Goal: Task Accomplishment & Management: Use online tool/utility

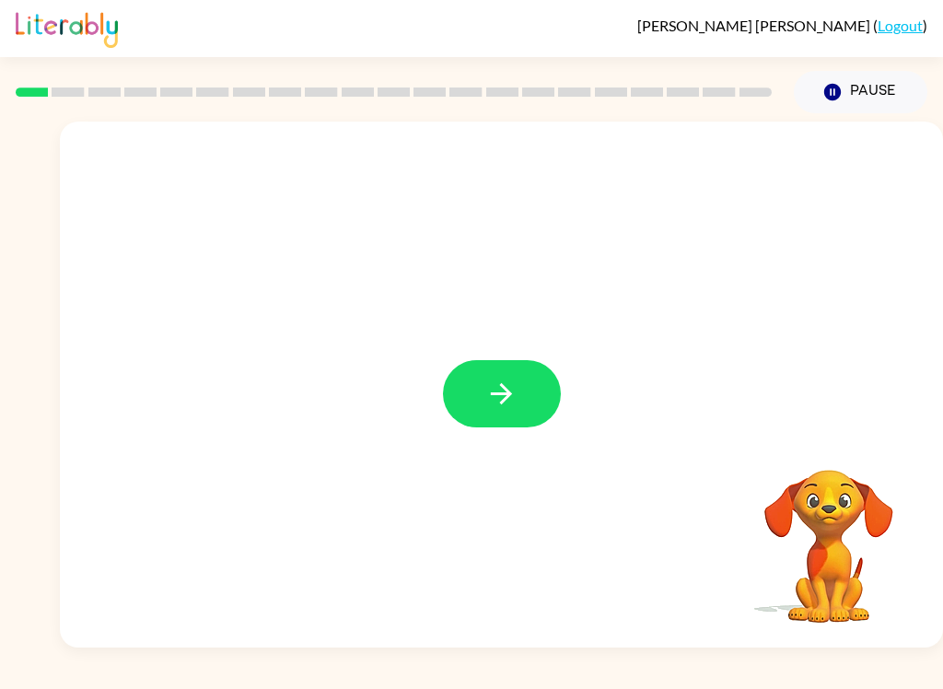
click at [519, 383] on button "button" at bounding box center [502, 393] width 118 height 67
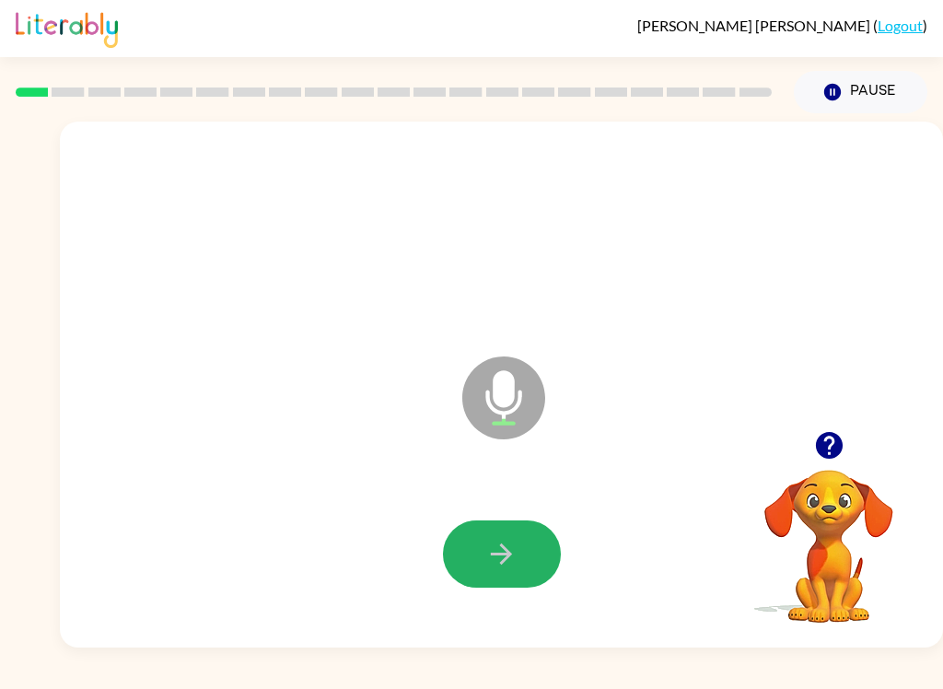
click at [505, 561] on icon "button" at bounding box center [501, 553] width 21 height 21
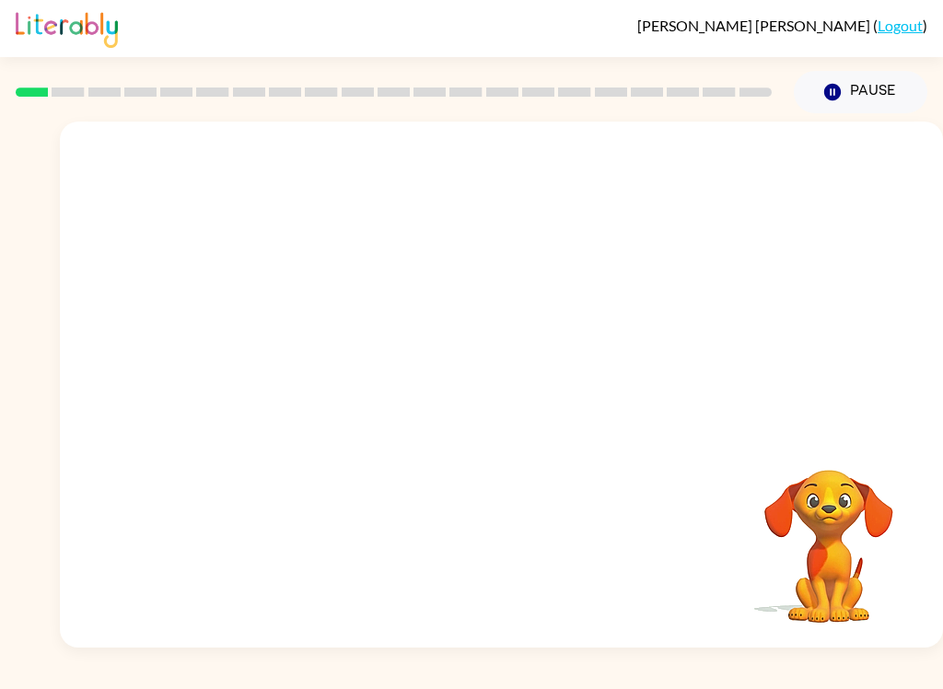
click at [884, 72] on button "Pause Pause" at bounding box center [861, 92] width 134 height 42
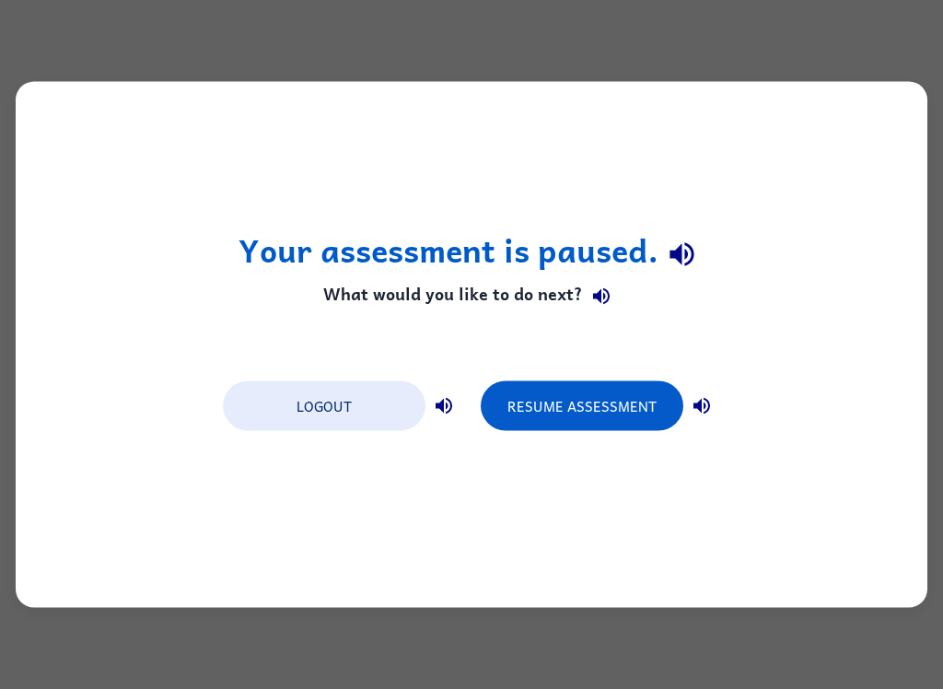
click at [573, 398] on button "Resume Assessment" at bounding box center [582, 406] width 203 height 50
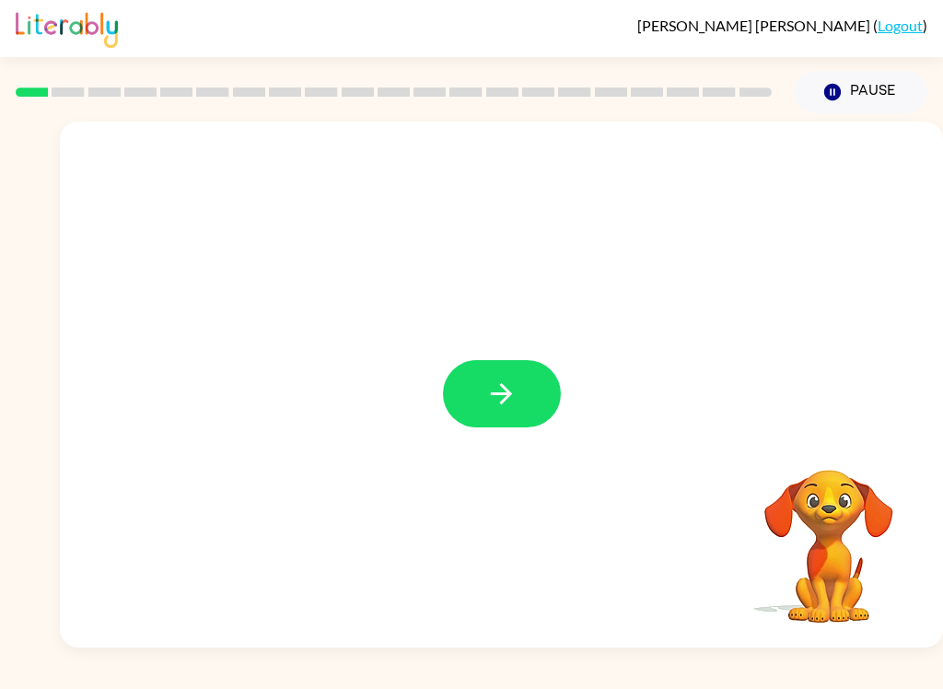
click at [501, 400] on icon "button" at bounding box center [501, 393] width 32 height 32
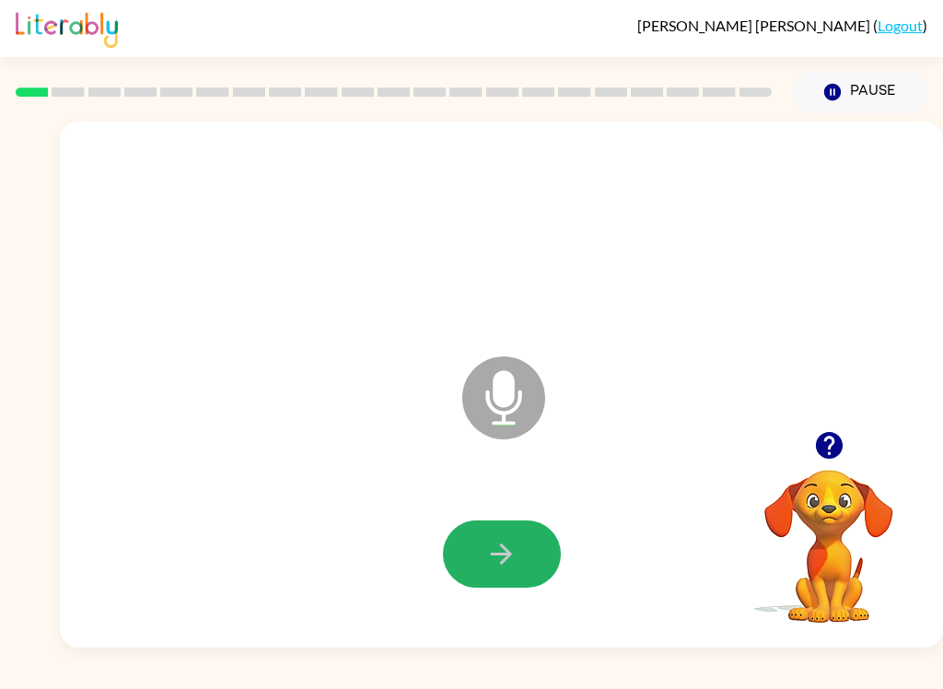
click at [501, 569] on icon "button" at bounding box center [501, 554] width 32 height 32
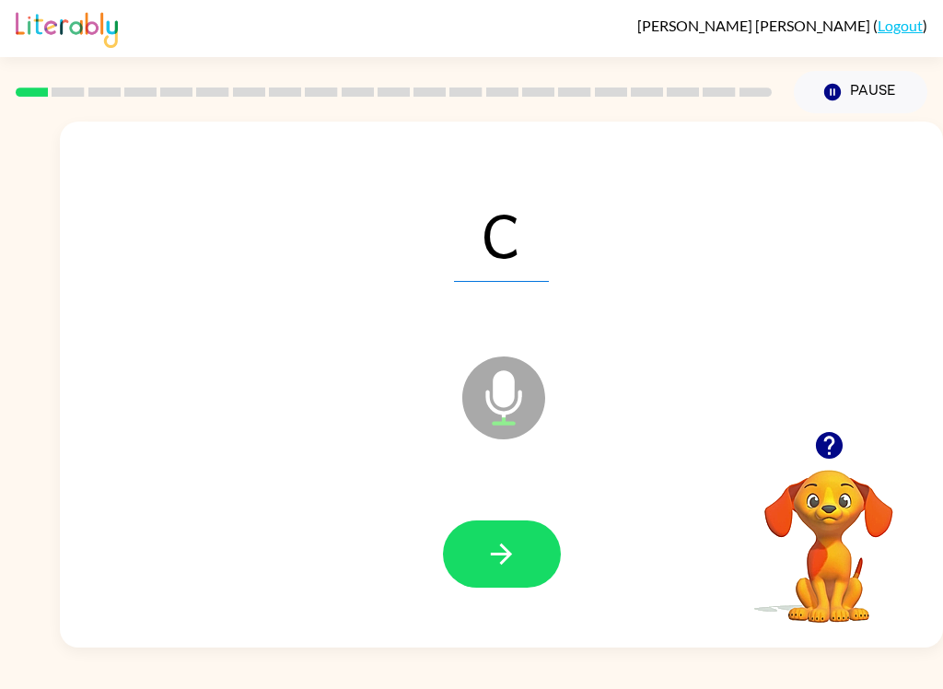
click at [475, 562] on button "button" at bounding box center [502, 553] width 118 height 67
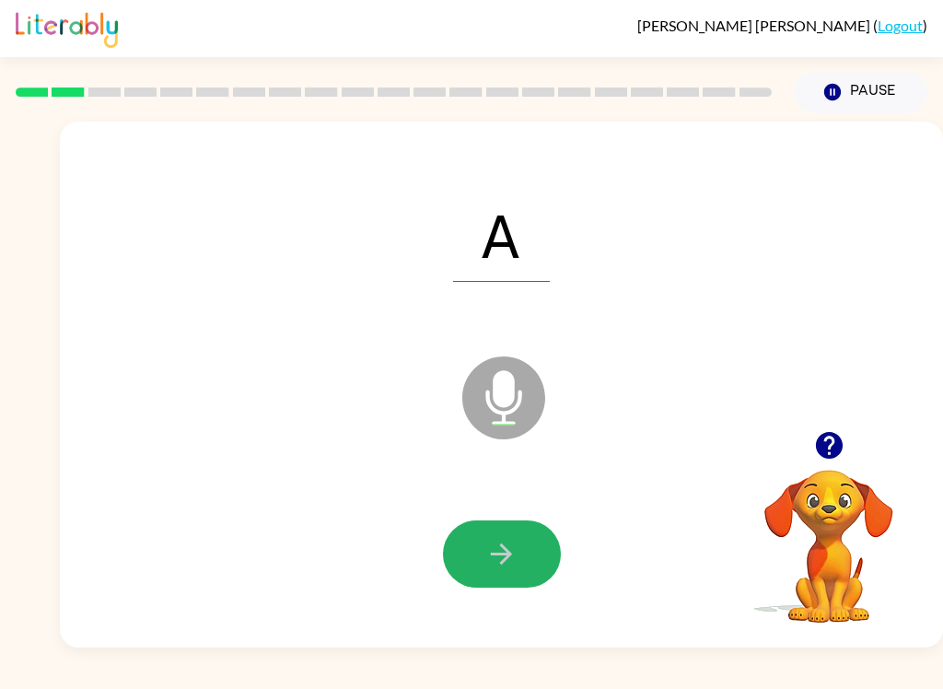
click at [505, 555] on icon "button" at bounding box center [501, 553] width 21 height 21
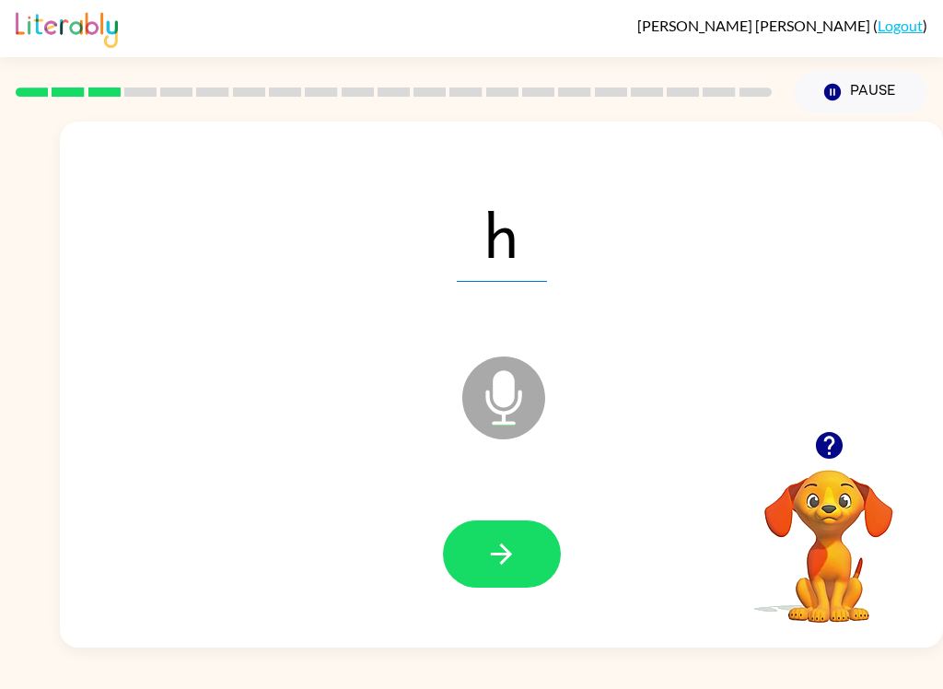
click at [517, 559] on icon "button" at bounding box center [501, 554] width 32 height 32
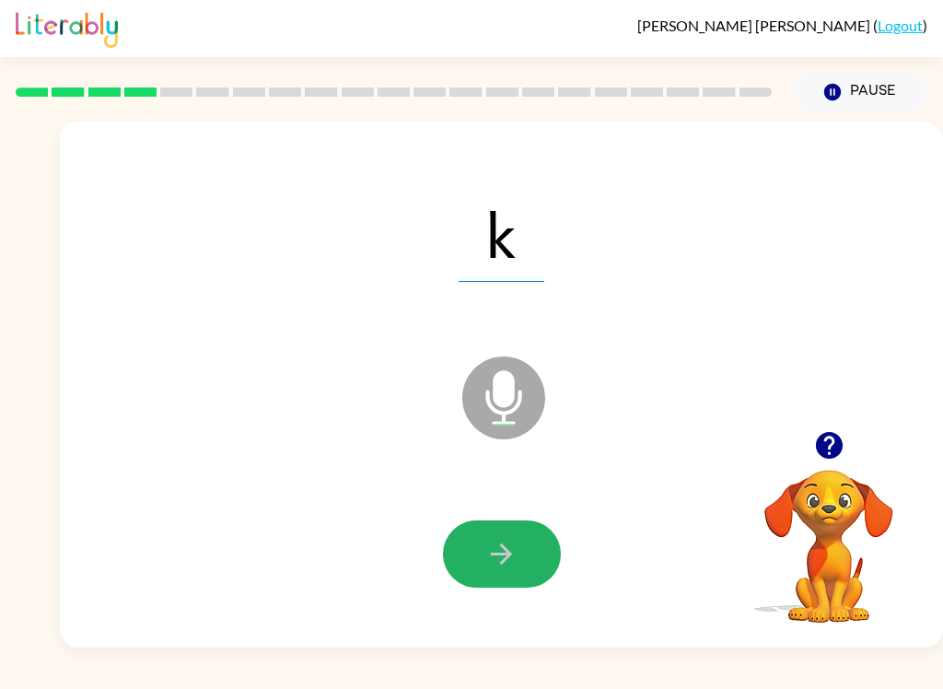
click at [494, 563] on icon "button" at bounding box center [501, 554] width 32 height 32
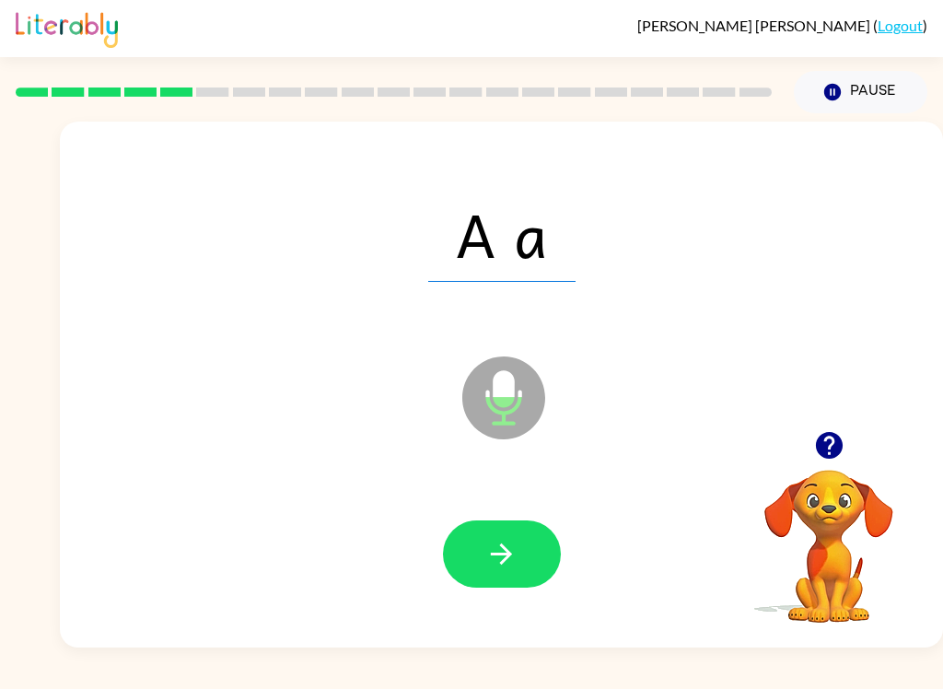
click at [502, 575] on button "button" at bounding box center [502, 553] width 118 height 67
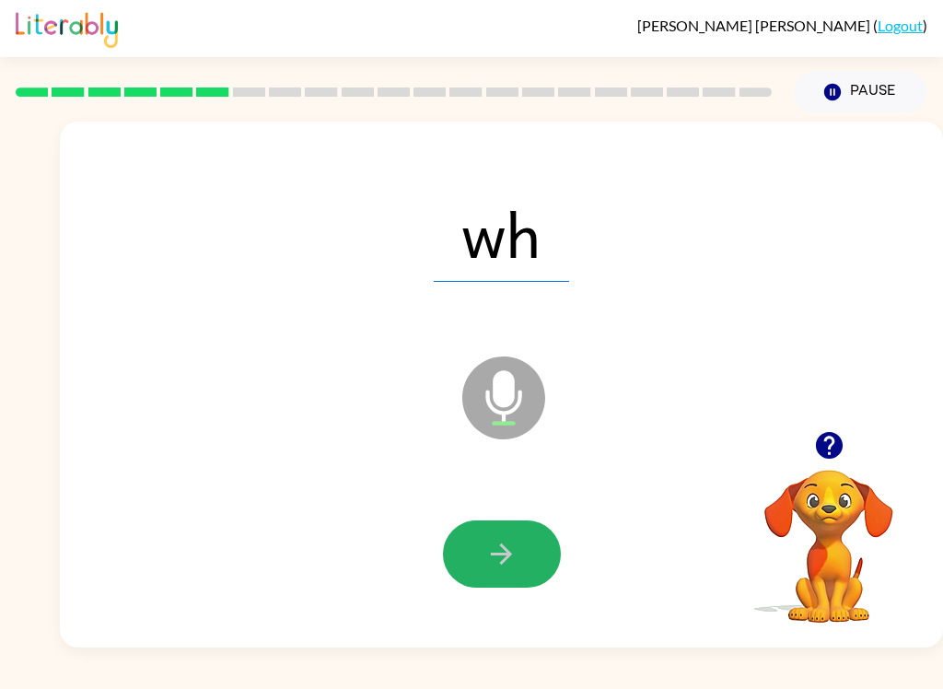
click at [504, 544] on icon "button" at bounding box center [501, 554] width 32 height 32
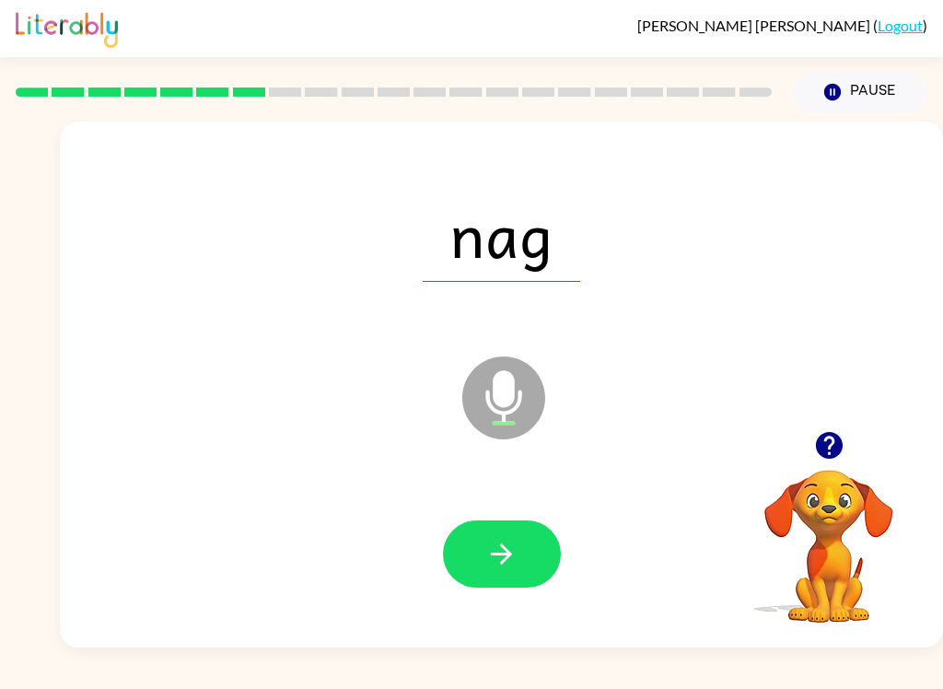
click at [467, 579] on button "button" at bounding box center [502, 553] width 118 height 67
click at [467, 569] on button "button" at bounding box center [502, 553] width 118 height 67
click at [534, 538] on button "button" at bounding box center [502, 553] width 118 height 67
click at [516, 552] on icon "button" at bounding box center [501, 554] width 32 height 32
click at [492, 552] on icon "button" at bounding box center [501, 554] width 32 height 32
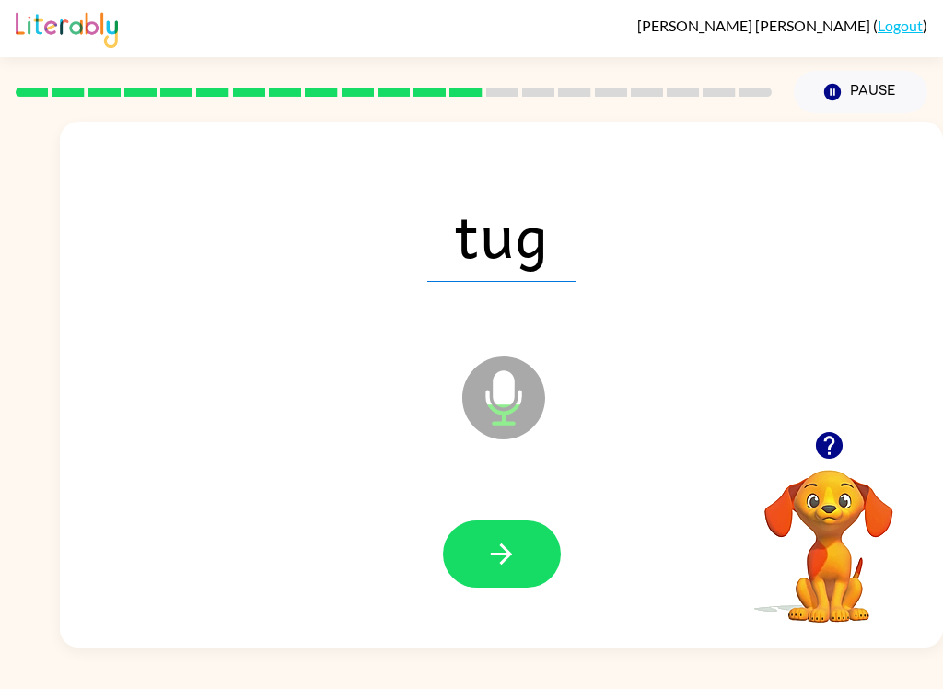
click at [493, 568] on icon "button" at bounding box center [501, 554] width 32 height 32
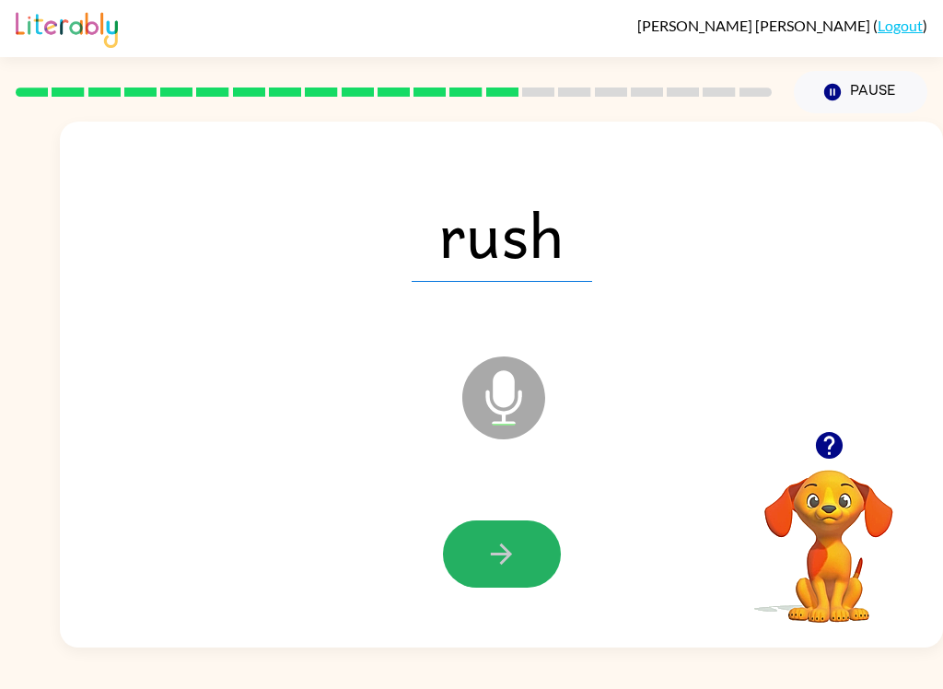
click at [480, 556] on button "button" at bounding box center [502, 553] width 118 height 67
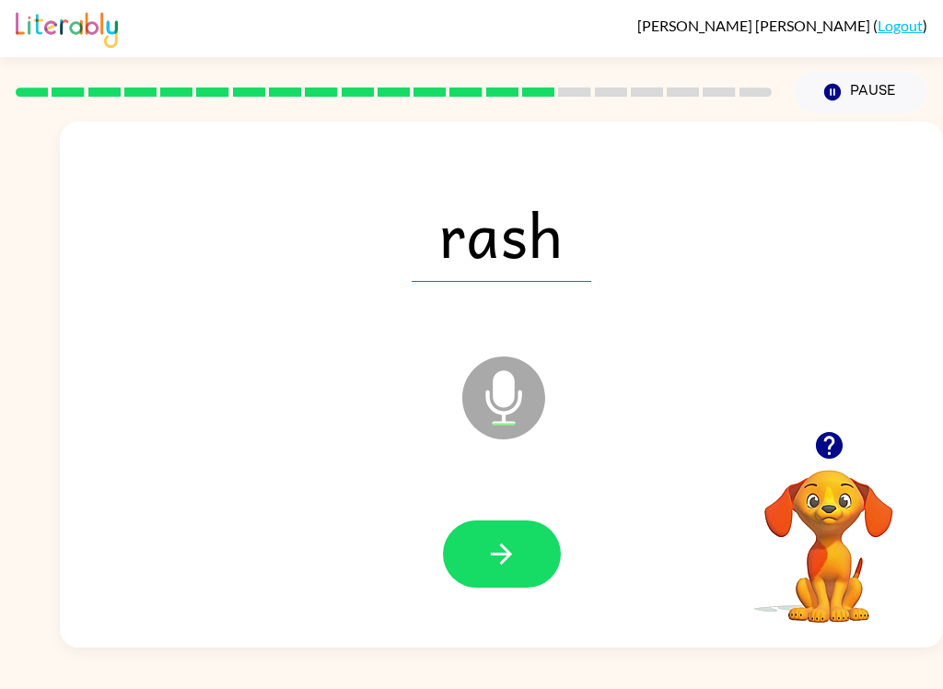
click at [499, 544] on icon "button" at bounding box center [501, 554] width 32 height 32
click at [486, 578] on button "button" at bounding box center [502, 553] width 118 height 67
click at [480, 564] on button "button" at bounding box center [502, 553] width 118 height 67
click at [511, 559] on icon "button" at bounding box center [501, 554] width 32 height 32
click at [476, 553] on button "button" at bounding box center [502, 553] width 118 height 67
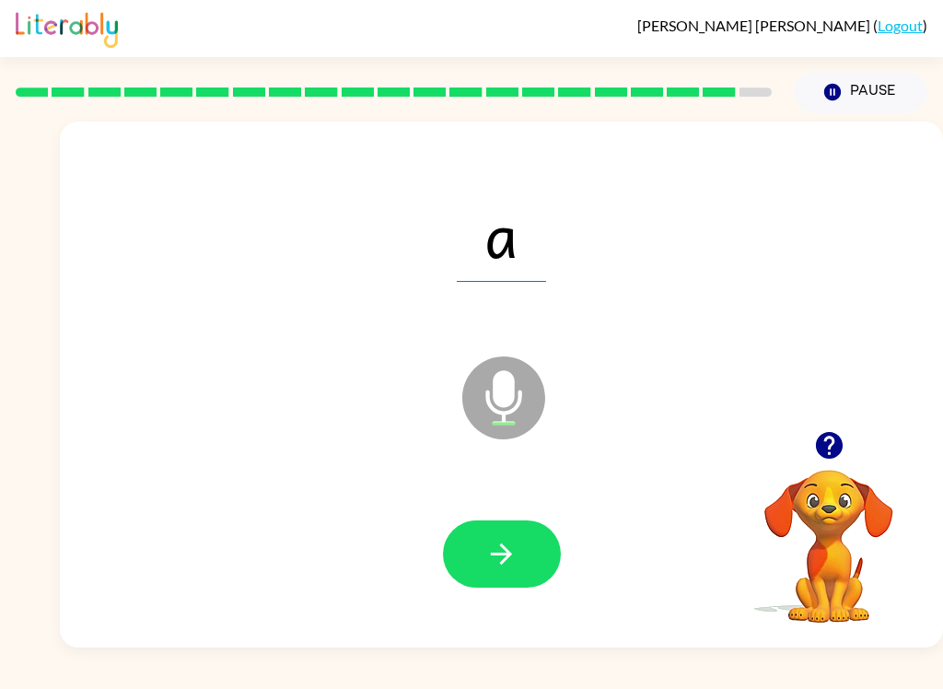
click at [476, 575] on button "button" at bounding box center [502, 553] width 118 height 67
